Goal: Browse casually: Explore the website without a specific task or goal

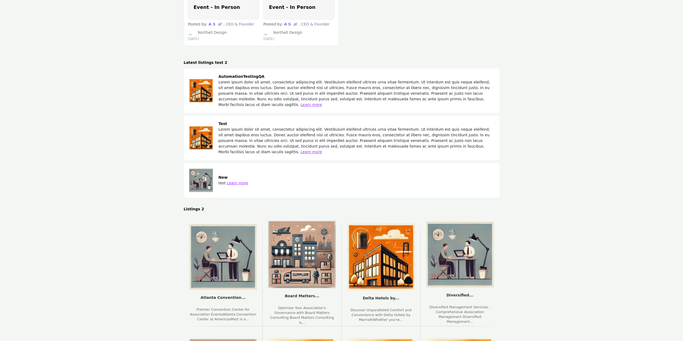
scroll to position [4796, 0]
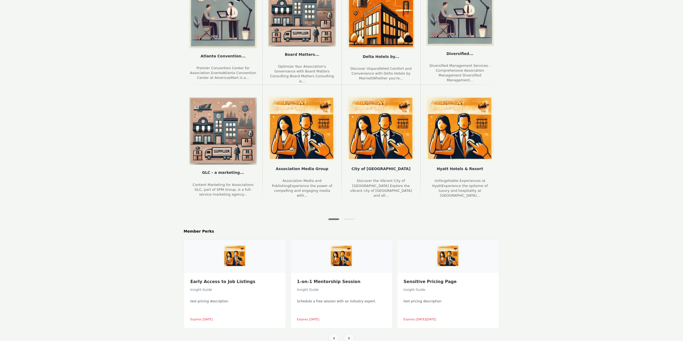
click at [348, 218] on div at bounding box center [349, 219] width 11 height 2
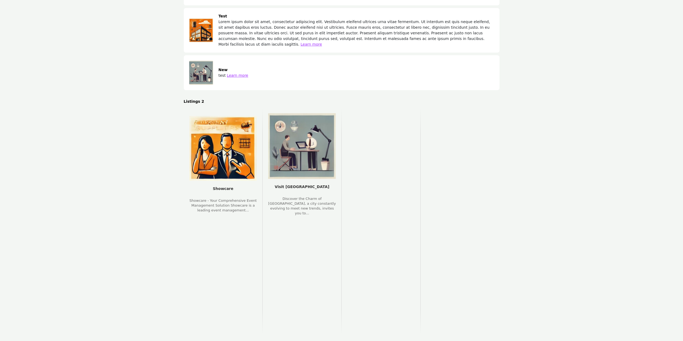
scroll to position [4823, 0]
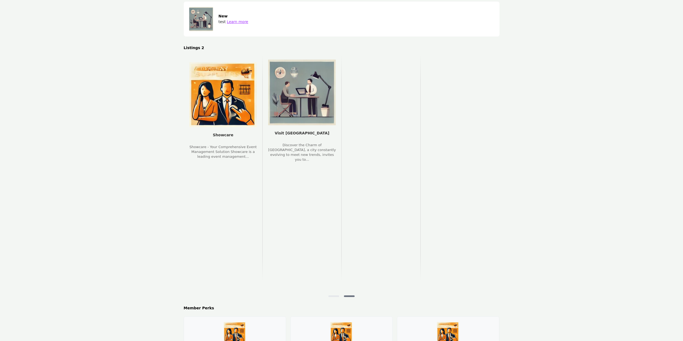
click at [337, 295] on div at bounding box center [333, 296] width 11 height 2
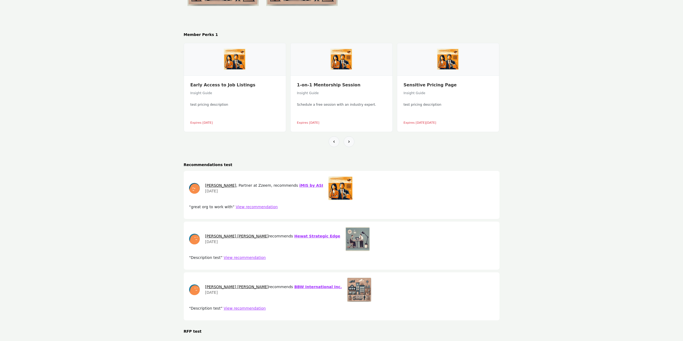
scroll to position [2974, 0]
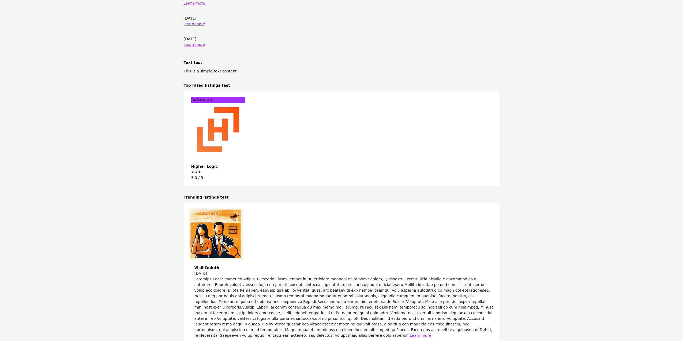
click at [217, 194] on h2 "Trending listings test" at bounding box center [342, 197] width 316 height 6
drag, startPoint x: 217, startPoint y: 161, endPoint x: 193, endPoint y: 163, distance: 24.7
click at [193, 194] on h2 "Trending listings test" at bounding box center [342, 197] width 316 height 6
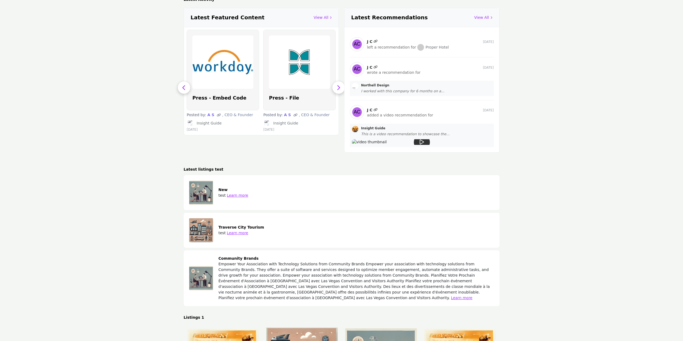
scroll to position [1366, 0]
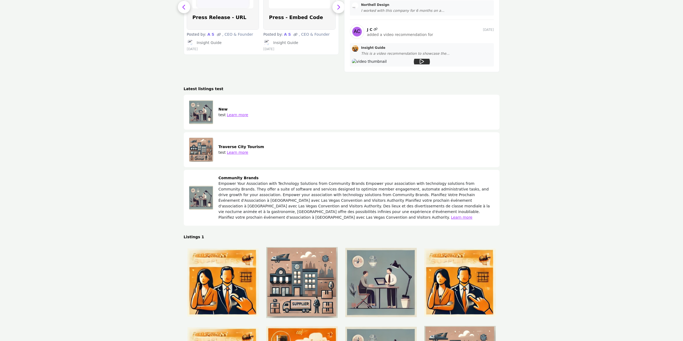
click at [190, 88] on h2 "Latest listings test" at bounding box center [342, 89] width 316 height 6
drag, startPoint x: 190, startPoint y: 88, endPoint x: 199, endPoint y: 88, distance: 8.3
click at [199, 88] on h2 "Latest listings test" at bounding box center [342, 89] width 316 height 6
copy h2 "Latest listings"
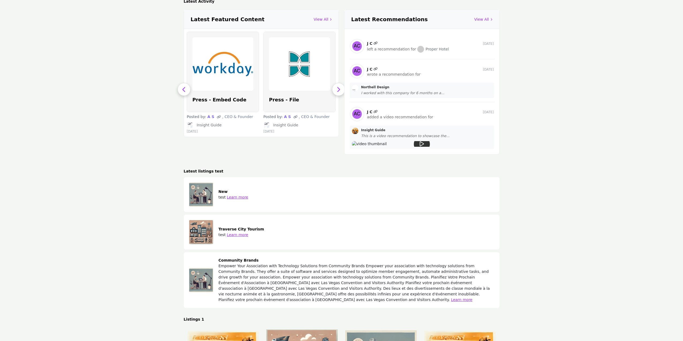
scroll to position [4352, 0]
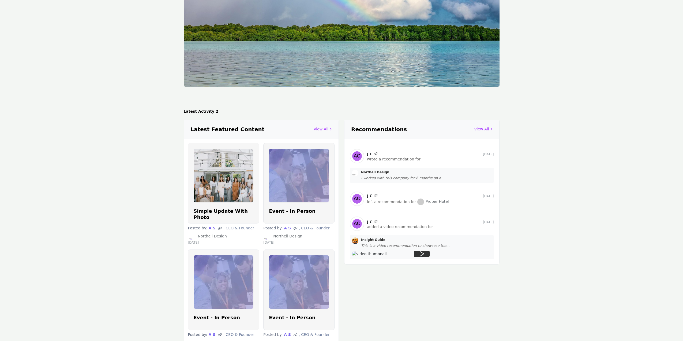
drag, startPoint x: 189, startPoint y: 196, endPoint x: 202, endPoint y: 190, distance: 13.9
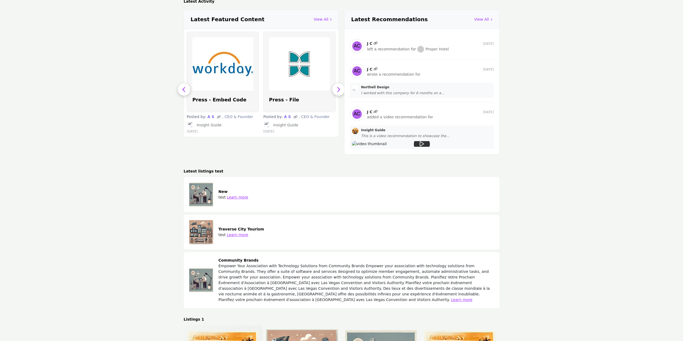
drag, startPoint x: 206, startPoint y: 190, endPoint x: 242, endPoint y: 331, distance: 145.1
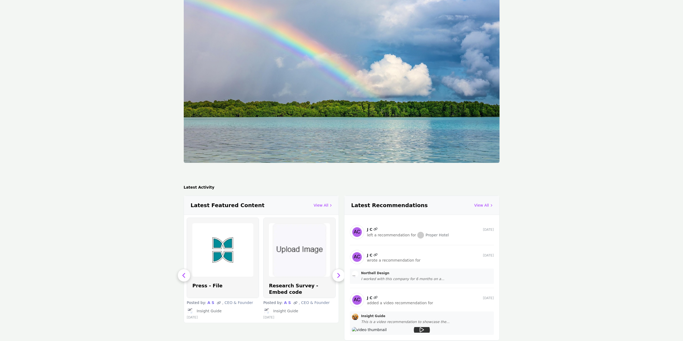
scroll to position [1125, 0]
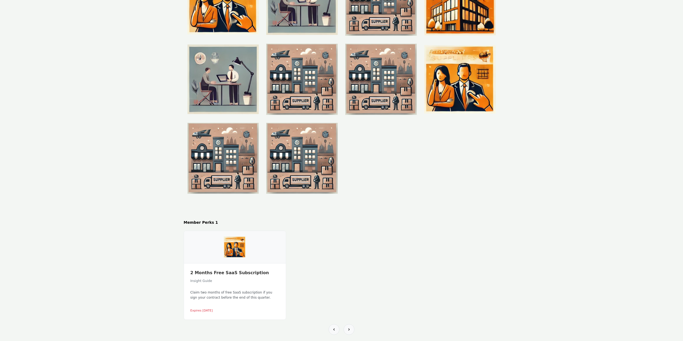
scroll to position [2572, 0]
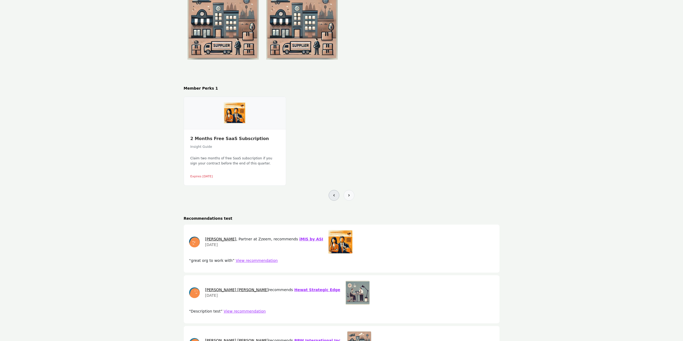
click at [330, 190] on button at bounding box center [334, 195] width 11 height 11
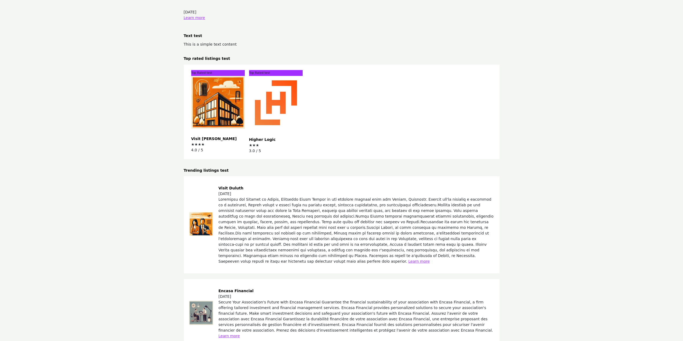
scroll to position [3006, 0]
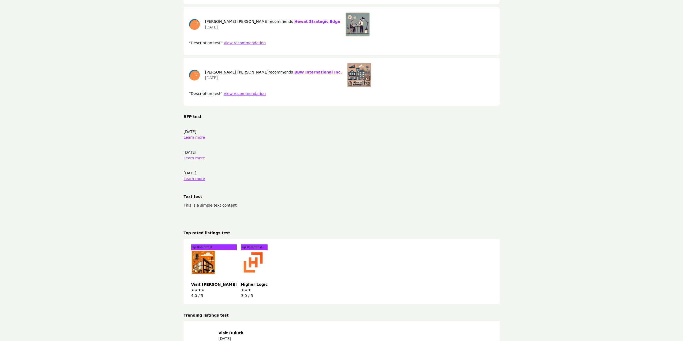
scroll to position [2894, 0]
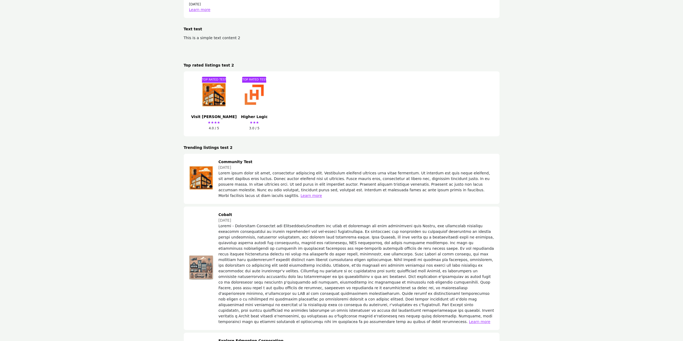
scroll to position [5382, 0]
